Goal: Transaction & Acquisition: Book appointment/travel/reservation

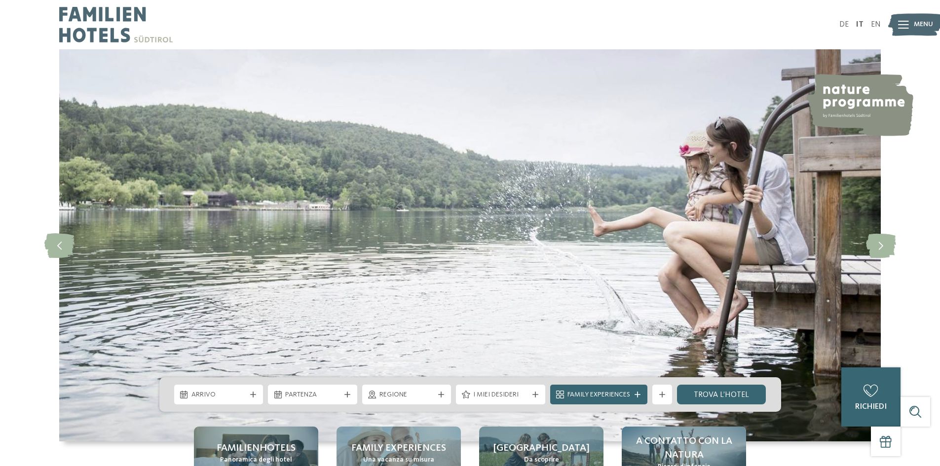
click at [908, 32] on div at bounding box center [903, 24] width 11 height 25
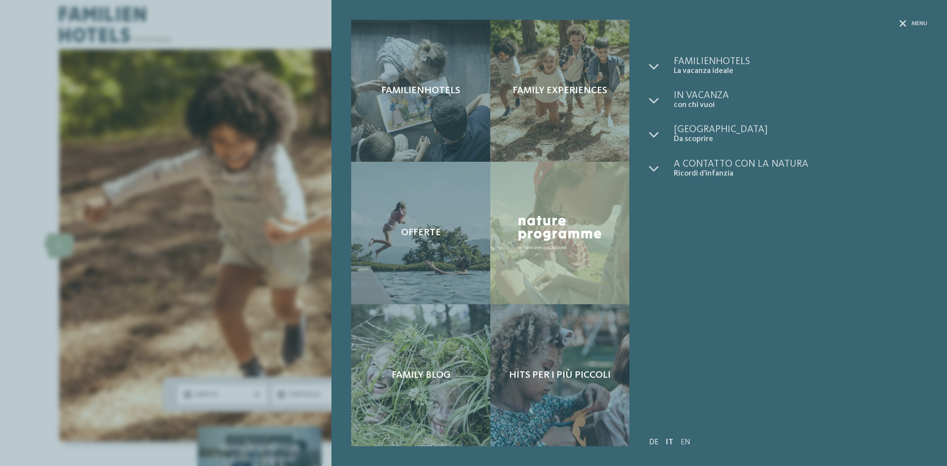
click at [657, 443] on link "DE" at bounding box center [653, 443] width 9 height 8
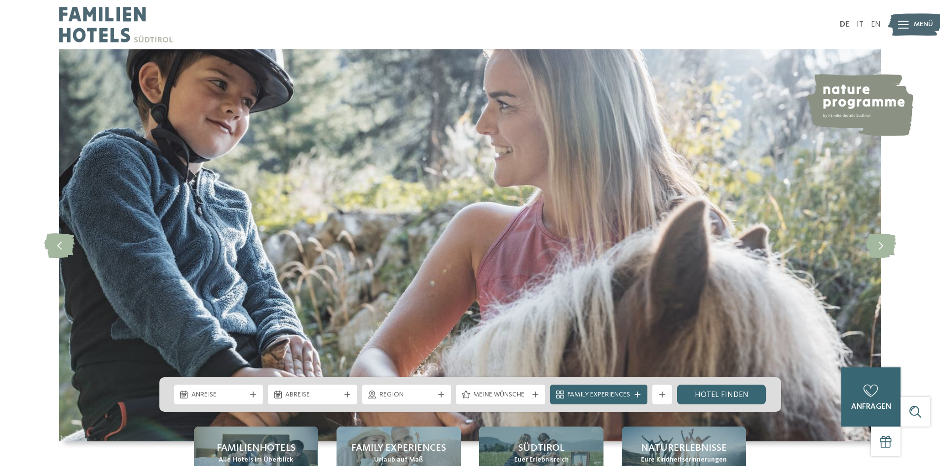
click at [907, 27] on icon at bounding box center [903, 25] width 11 height 8
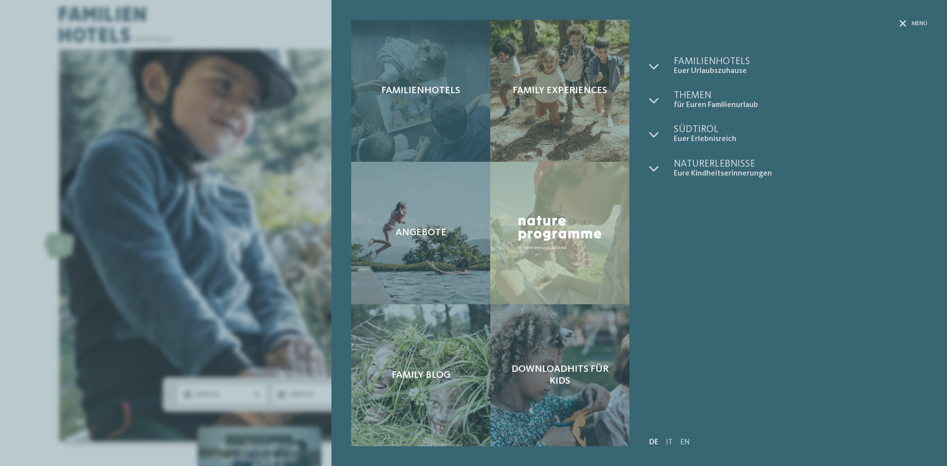
click at [456, 93] on span "Familienhotels" at bounding box center [420, 91] width 79 height 12
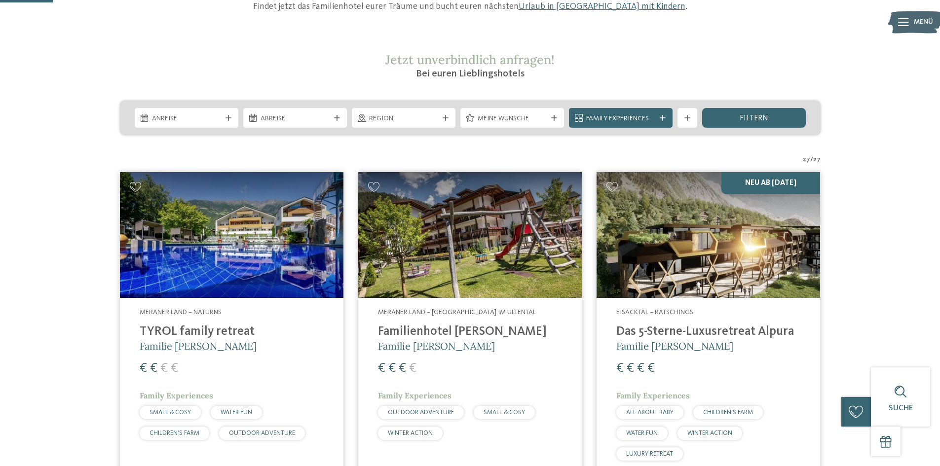
scroll to position [141, 0]
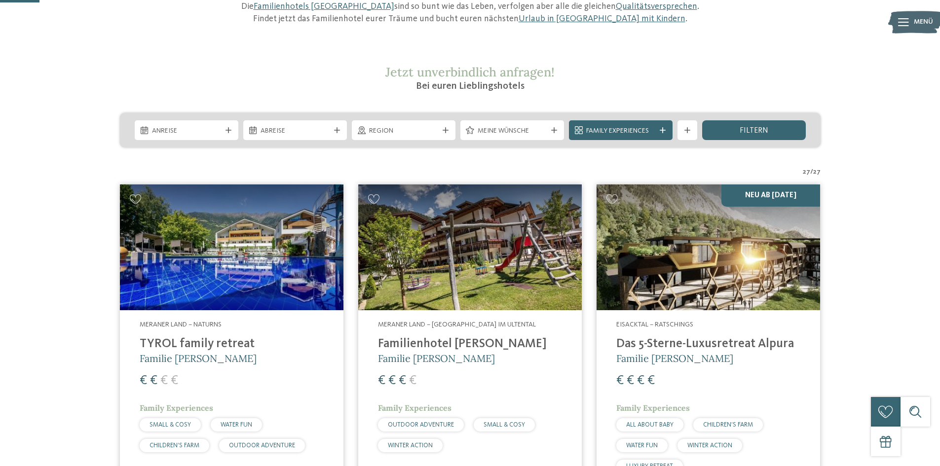
click at [209, 344] on h4 "TYROL family retreat" at bounding box center [232, 344] width 184 height 15
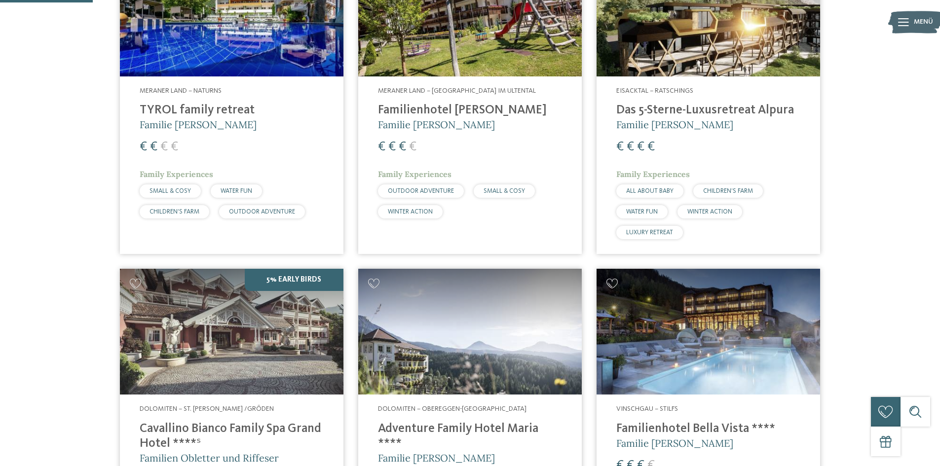
scroll to position [329, 0]
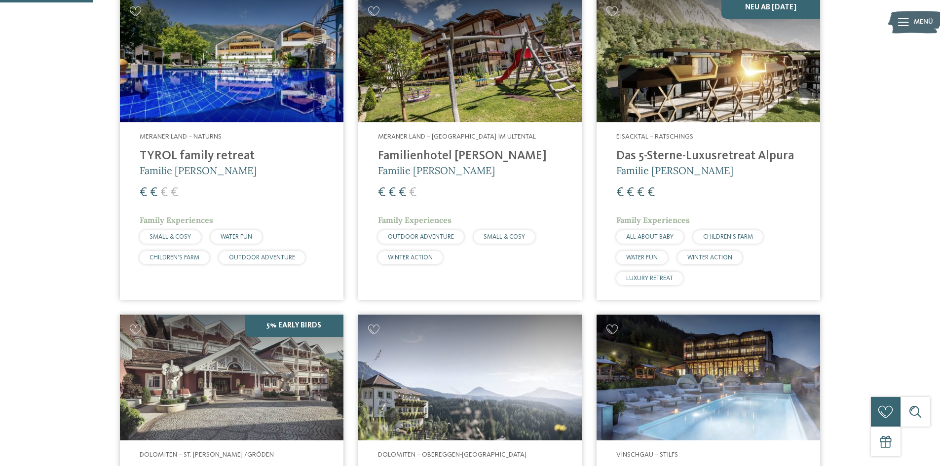
click at [225, 150] on h4 "TYROL family retreat" at bounding box center [232, 156] width 184 height 15
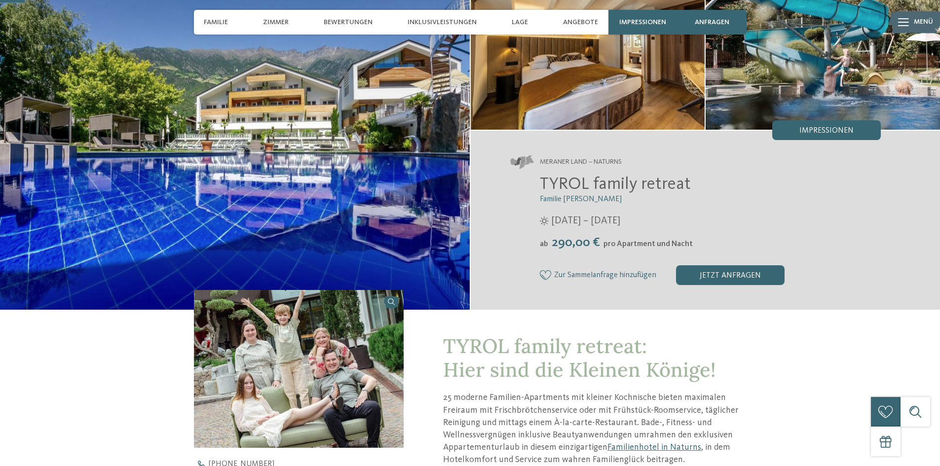
scroll to position [87, 0]
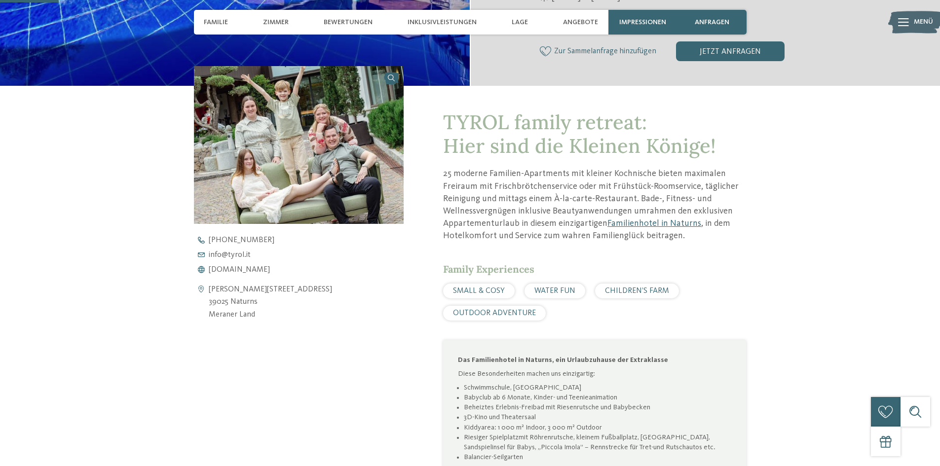
scroll to position [403, 0]
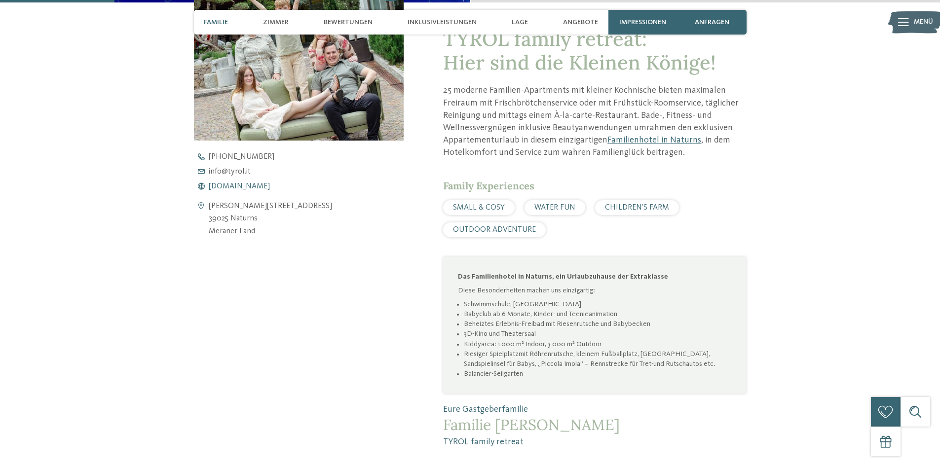
click at [231, 185] on span "[DOMAIN_NAME]" at bounding box center [239, 187] width 61 height 8
